Goal: Transaction & Acquisition: Purchase product/service

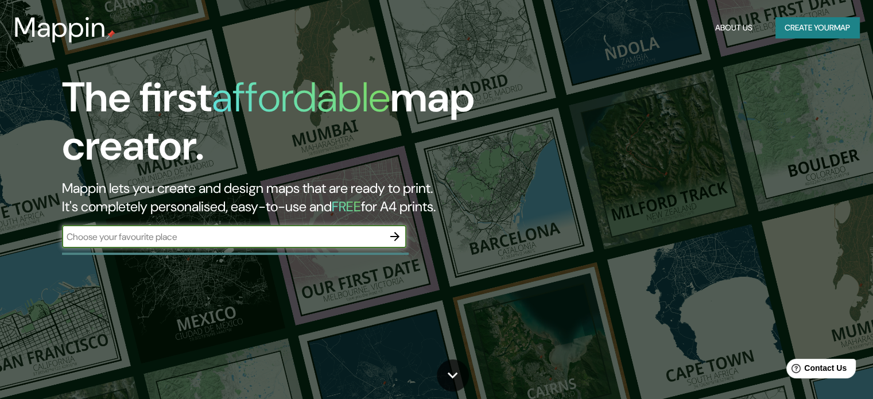
click at [288, 235] on input "text" at bounding box center [222, 236] width 321 height 13
click at [345, 238] on input "text" at bounding box center [222, 236] width 321 height 13
type input "[GEOGRAPHIC_DATA]"
click at [390, 236] on icon "button" at bounding box center [395, 237] width 14 height 14
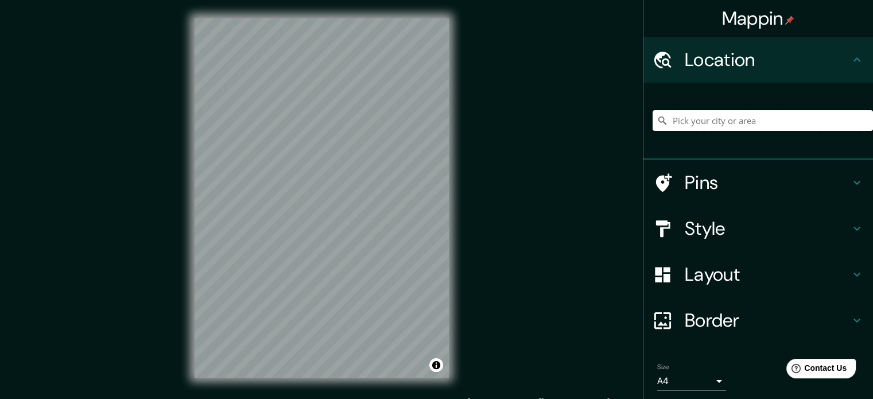
click at [712, 116] on input "Pick your city or area" at bounding box center [762, 120] width 220 height 21
paste input "37.1787733, -3.5982302"
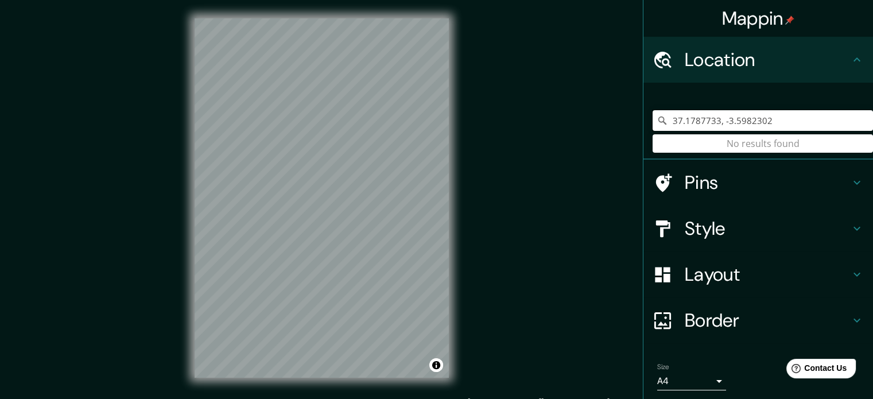
type input "37.1787733, -3.5982302"
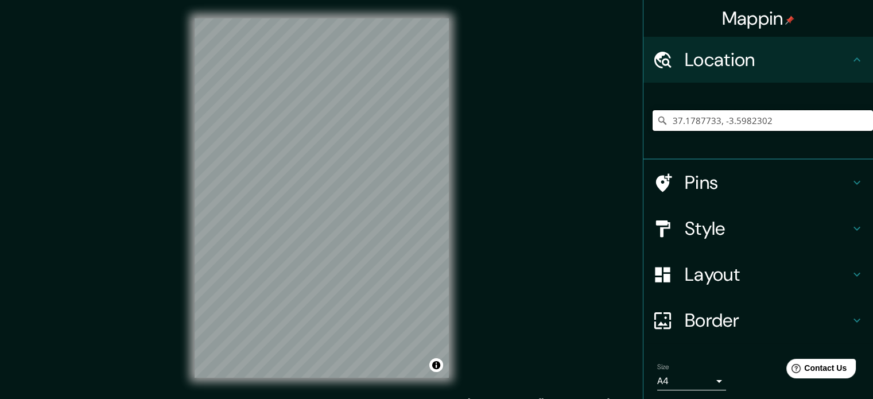
click at [739, 125] on input "37.1787733, -3.5982302" at bounding box center [762, 120] width 220 height 21
click at [740, 125] on input "37.1787733, -3.5982302" at bounding box center [762, 120] width 220 height 21
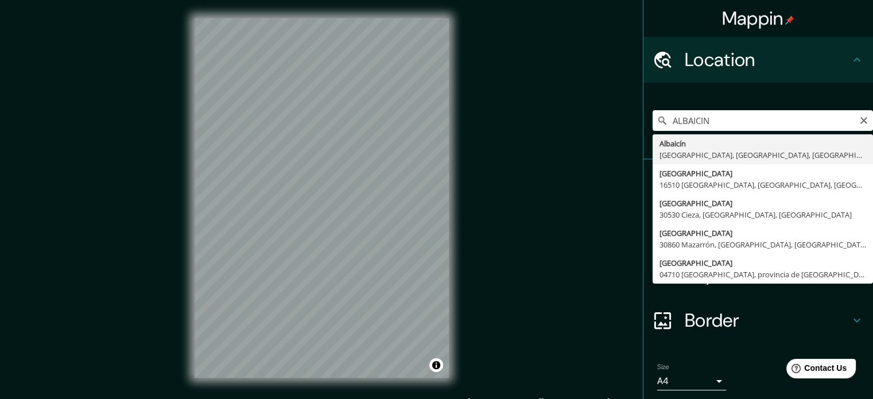
type input "[GEOGRAPHIC_DATA], [GEOGRAPHIC_DATA], [GEOGRAPHIC_DATA], [GEOGRAPHIC_DATA]"
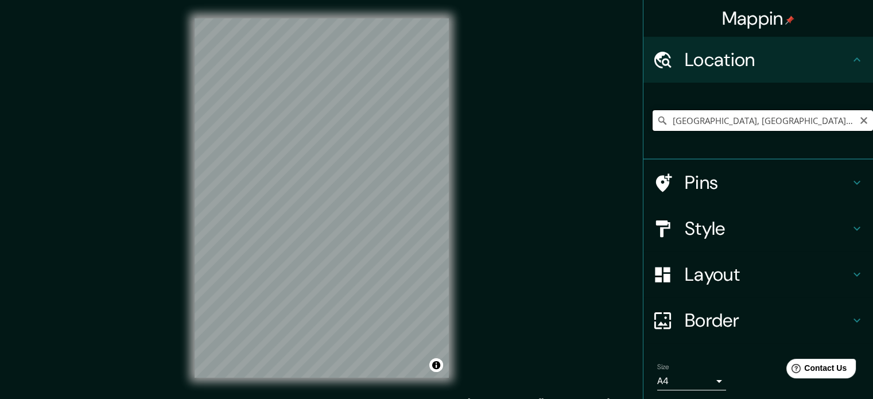
click at [694, 115] on input "[GEOGRAPHIC_DATA], [GEOGRAPHIC_DATA], [GEOGRAPHIC_DATA], [GEOGRAPHIC_DATA]" at bounding box center [762, 120] width 220 height 21
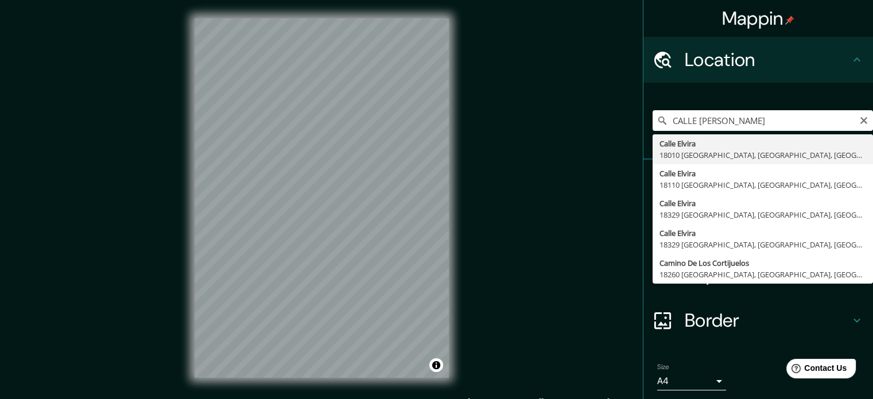
type input "[GEOGRAPHIC_DATA], [GEOGRAPHIC_DATA], [GEOGRAPHIC_DATA]"
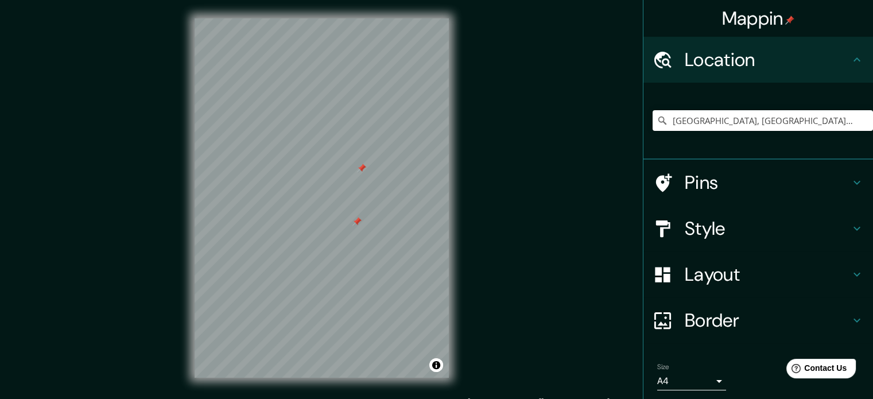
drag, startPoint x: 319, startPoint y: 173, endPoint x: 358, endPoint y: 168, distance: 39.4
click at [358, 168] on div at bounding box center [361, 168] width 9 height 9
click at [713, 185] on h4 "Pins" at bounding box center [767, 182] width 165 height 23
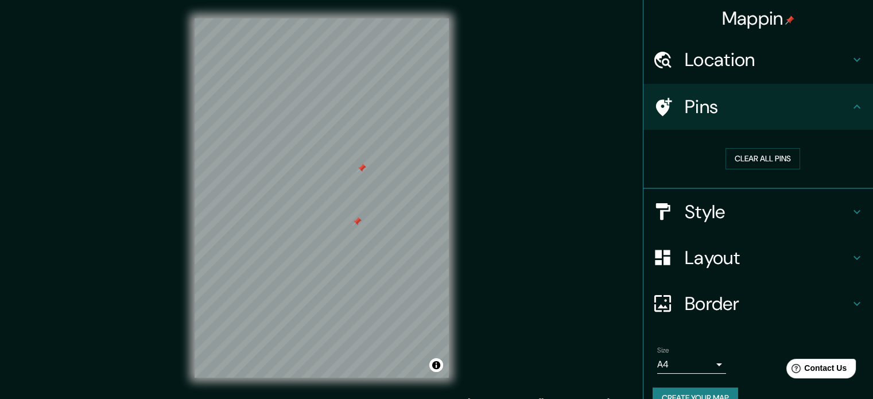
click at [694, 209] on h4 "Style" at bounding box center [767, 211] width 165 height 23
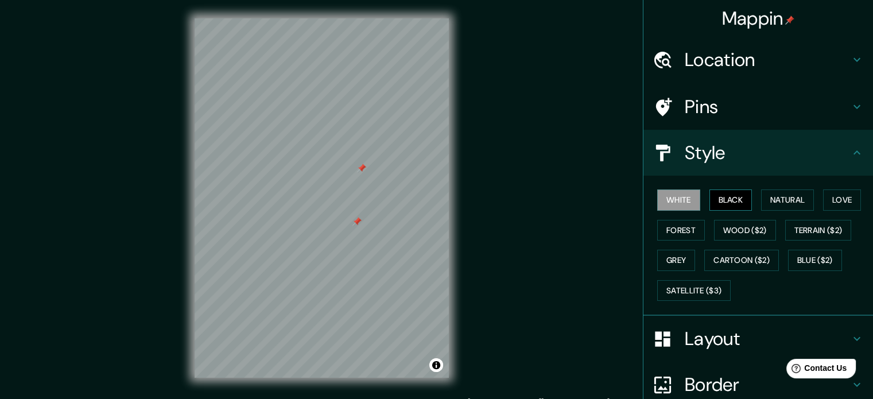
click at [719, 193] on button "Black" at bounding box center [730, 199] width 43 height 21
click at [780, 199] on button "Natural" at bounding box center [787, 199] width 53 height 21
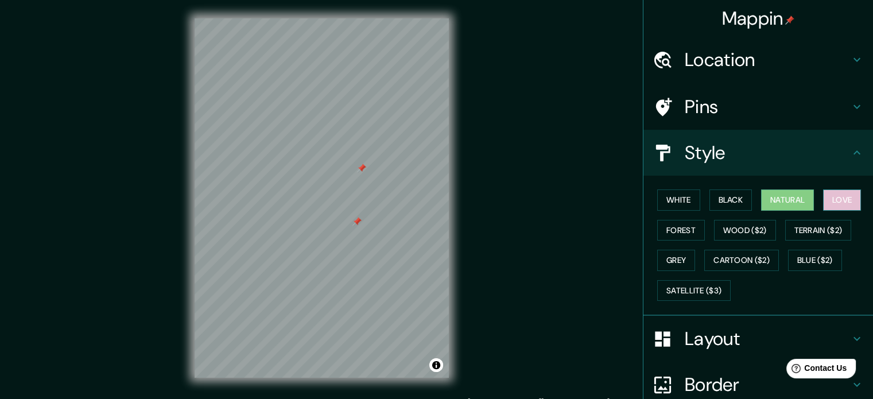
click at [835, 200] on button "Love" at bounding box center [842, 199] width 38 height 21
click at [678, 230] on button "Forest" at bounding box center [681, 230] width 48 height 21
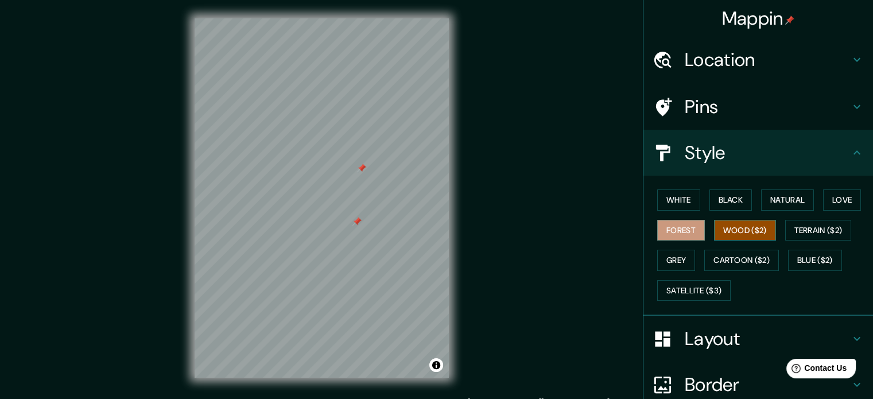
click at [732, 230] on button "Wood ($2)" at bounding box center [745, 230] width 62 height 21
click at [823, 232] on button "Terrain ($2)" at bounding box center [818, 230] width 67 height 21
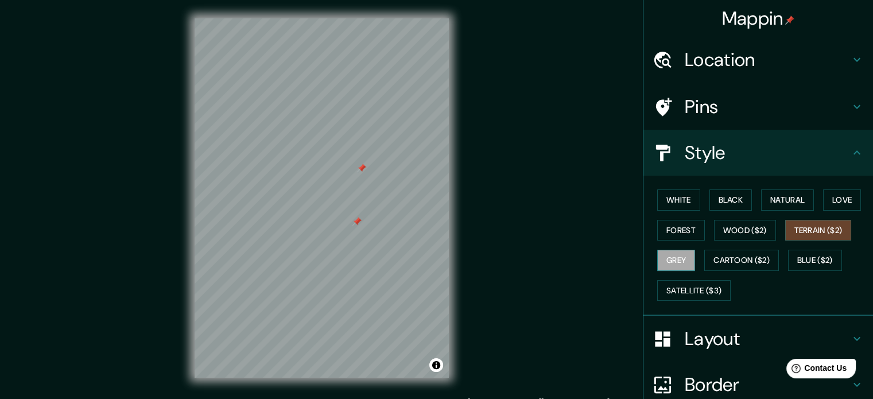
click at [672, 262] on button "Grey" at bounding box center [676, 260] width 38 height 21
click at [728, 258] on button "Cartoon ($2)" at bounding box center [741, 260] width 75 height 21
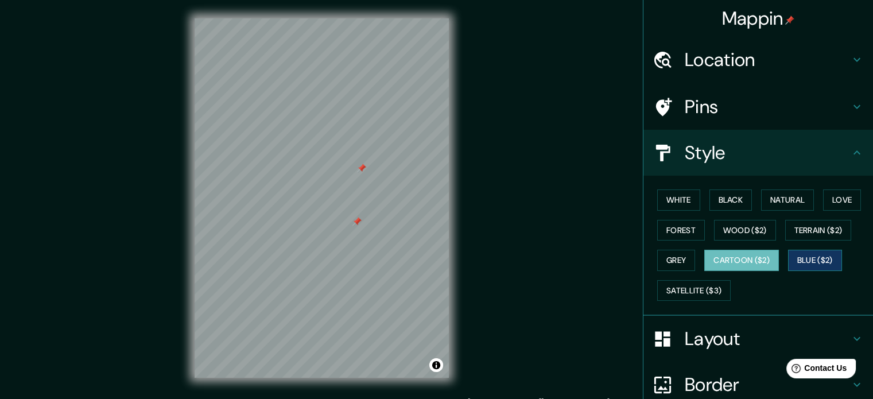
click at [813, 256] on button "Blue ($2)" at bounding box center [815, 260] width 54 height 21
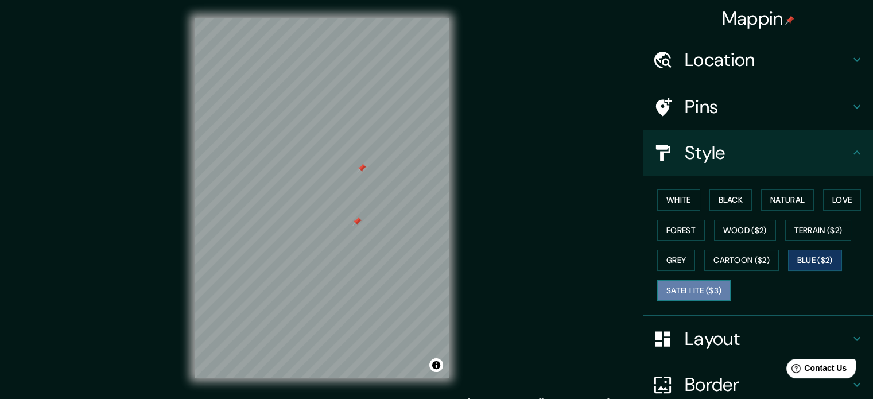
click at [683, 285] on button "Satellite ($3)" at bounding box center [693, 290] width 73 height 21
click at [352, 219] on div at bounding box center [353, 220] width 9 height 9
click at [343, 222] on div at bounding box center [342, 219] width 9 height 9
click at [342, 217] on div at bounding box center [342, 219] width 9 height 9
click at [358, 163] on div at bounding box center [359, 161] width 9 height 9
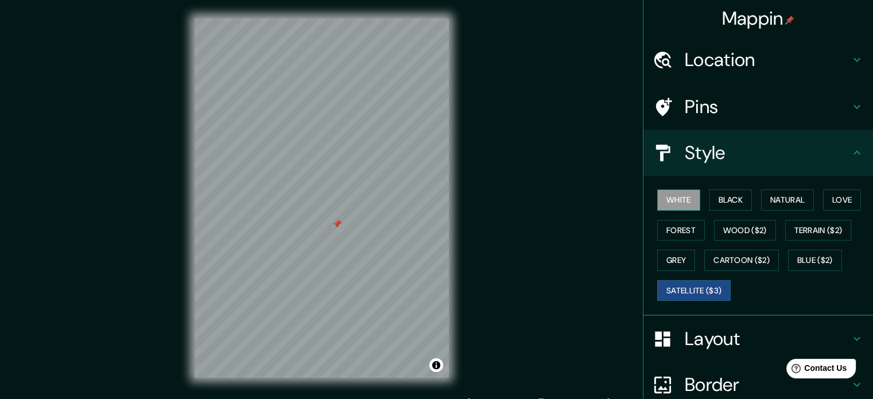
click at [670, 201] on button "White" at bounding box center [678, 199] width 43 height 21
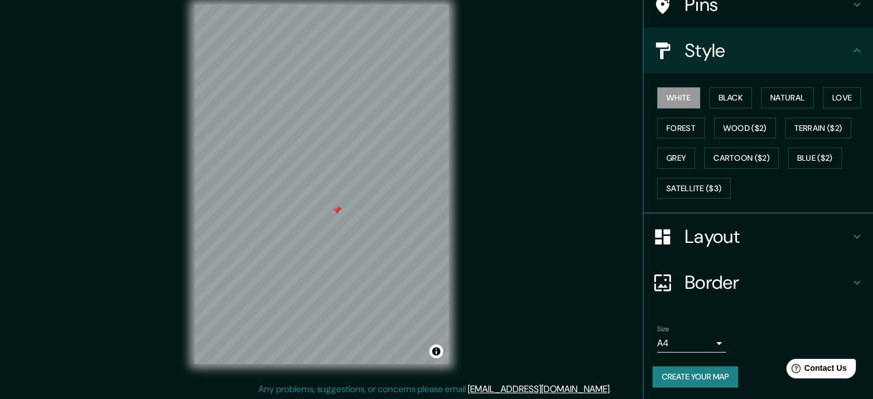
scroll to position [15, 0]
click at [673, 161] on button "Grey" at bounding box center [676, 157] width 38 height 21
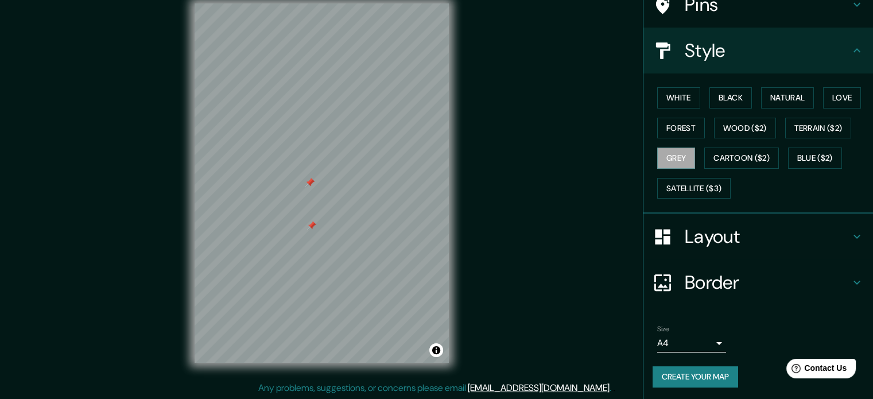
click at [312, 229] on div at bounding box center [311, 225] width 9 height 9
click at [296, 206] on div at bounding box center [296, 204] width 9 height 9
click at [255, 184] on div at bounding box center [254, 182] width 9 height 9
click at [372, 268] on div at bounding box center [376, 263] width 9 height 9
click at [363, 240] on div at bounding box center [363, 238] width 9 height 9
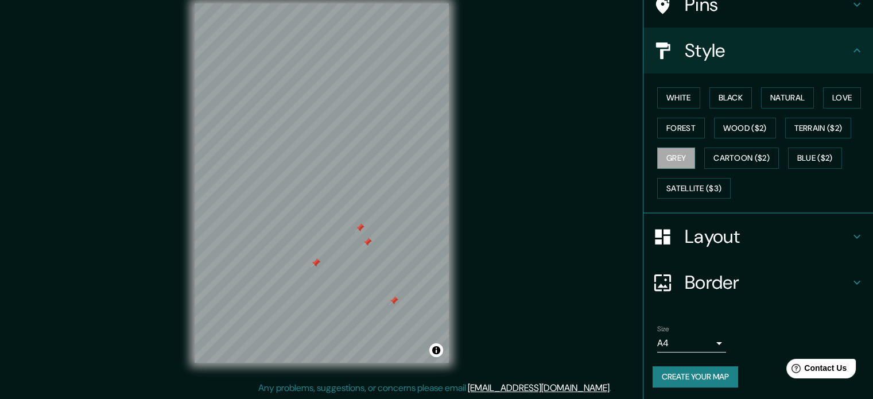
click at [366, 240] on div at bounding box center [367, 242] width 9 height 9
click at [357, 227] on div at bounding box center [359, 227] width 9 height 9
click at [393, 304] on div at bounding box center [396, 300] width 9 height 9
click at [390, 298] on div at bounding box center [391, 298] width 9 height 9
click at [662, 91] on button "White" at bounding box center [678, 97] width 43 height 21
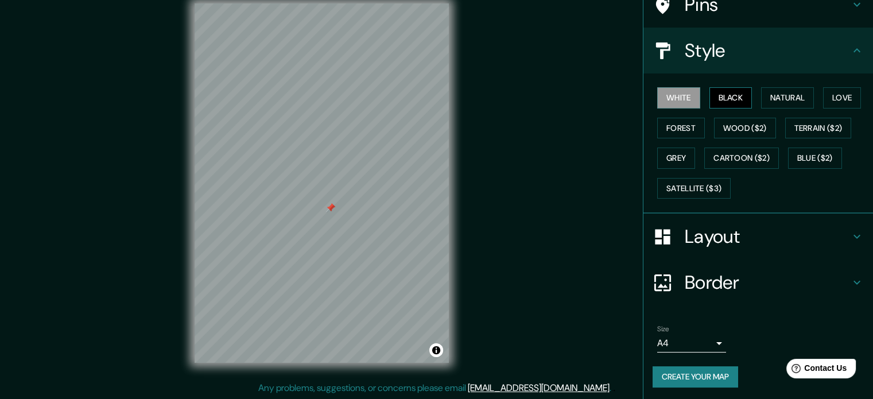
click at [716, 100] on button "Black" at bounding box center [730, 97] width 43 height 21
click at [802, 126] on button "Terrain ($2)" at bounding box center [818, 128] width 67 height 21
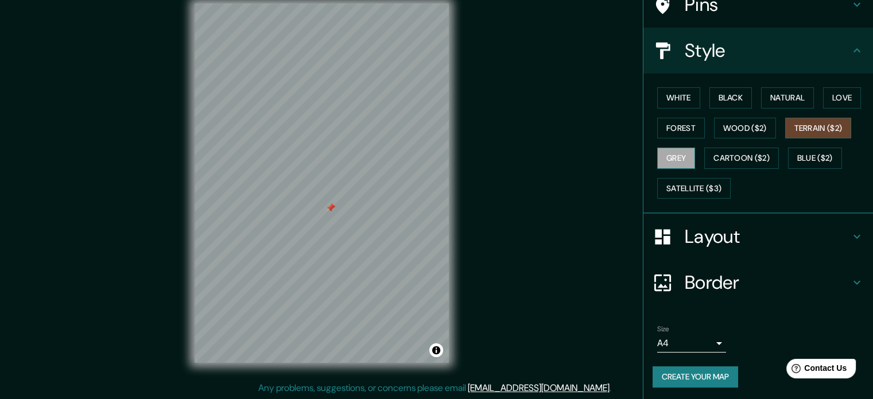
click at [678, 152] on button "Grey" at bounding box center [676, 157] width 38 height 21
click at [709, 147] on button "Cartoon ($2)" at bounding box center [741, 157] width 75 height 21
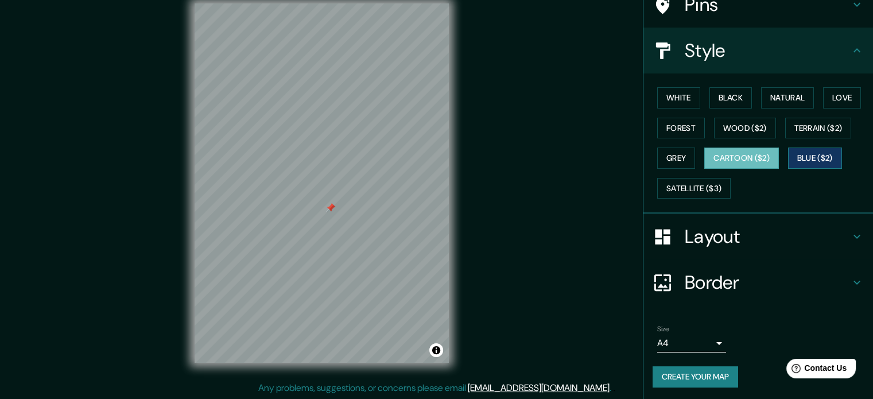
click at [810, 162] on button "Blue ($2)" at bounding box center [815, 157] width 54 height 21
click at [698, 185] on button "Satellite ($3)" at bounding box center [693, 188] width 73 height 21
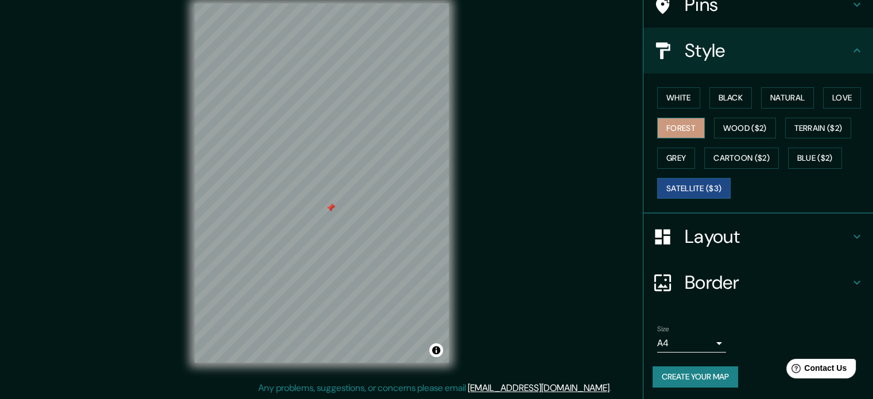
click at [670, 130] on button "Forest" at bounding box center [681, 128] width 48 height 21
click at [722, 122] on button "Wood ($2)" at bounding box center [745, 128] width 62 height 21
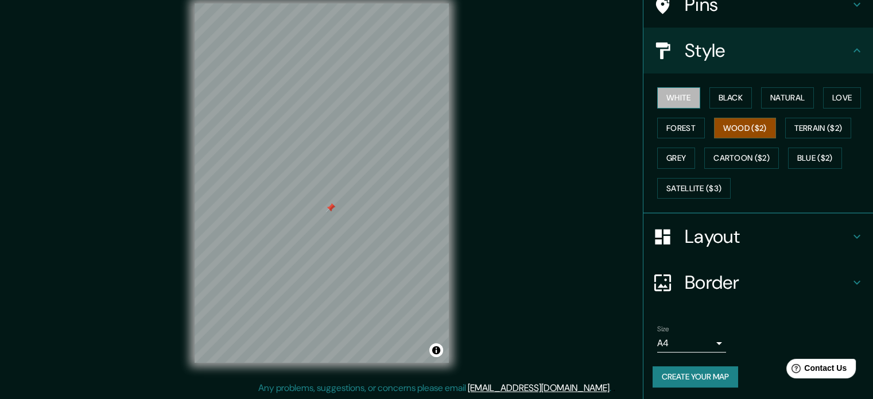
click at [668, 101] on button "White" at bounding box center [678, 97] width 43 height 21
click at [674, 160] on button "Grey" at bounding box center [676, 157] width 38 height 21
